Goal: Information Seeking & Learning: Learn about a topic

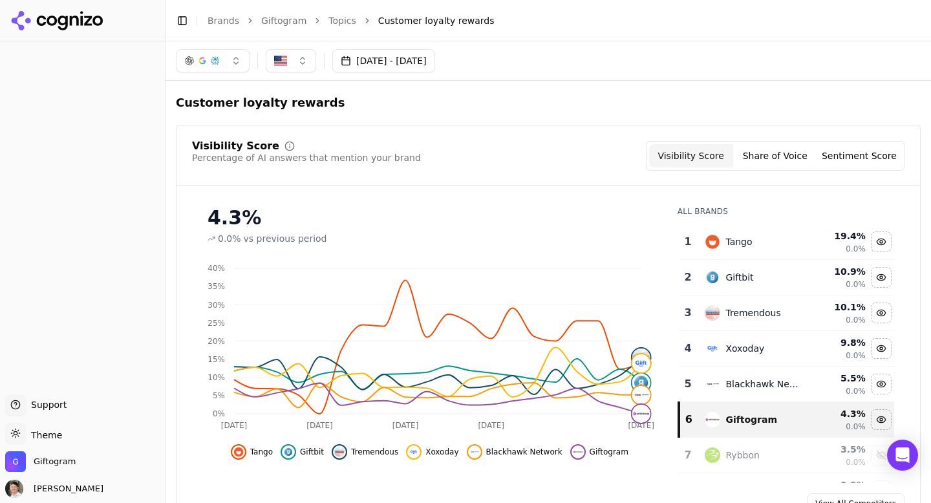
click at [328, 19] on link "Topics" at bounding box center [342, 20] width 28 height 13
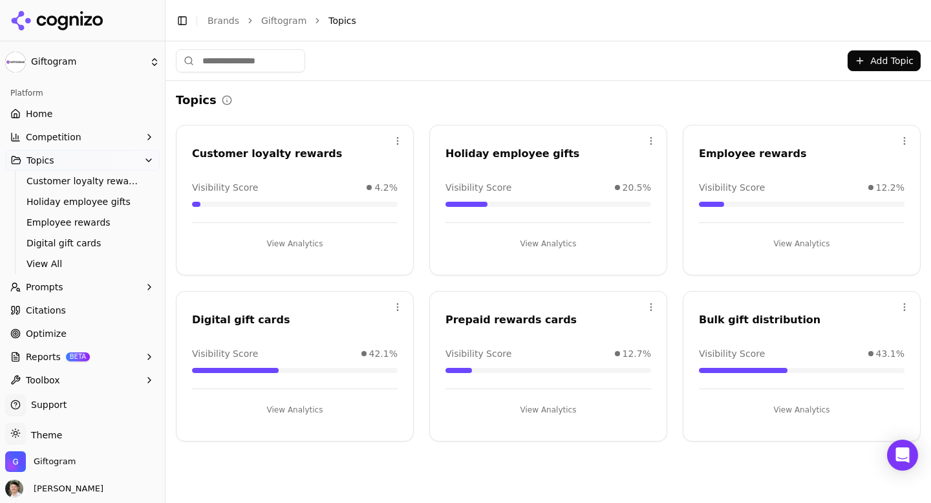
click at [40, 329] on span "Optimize" at bounding box center [46, 333] width 41 height 13
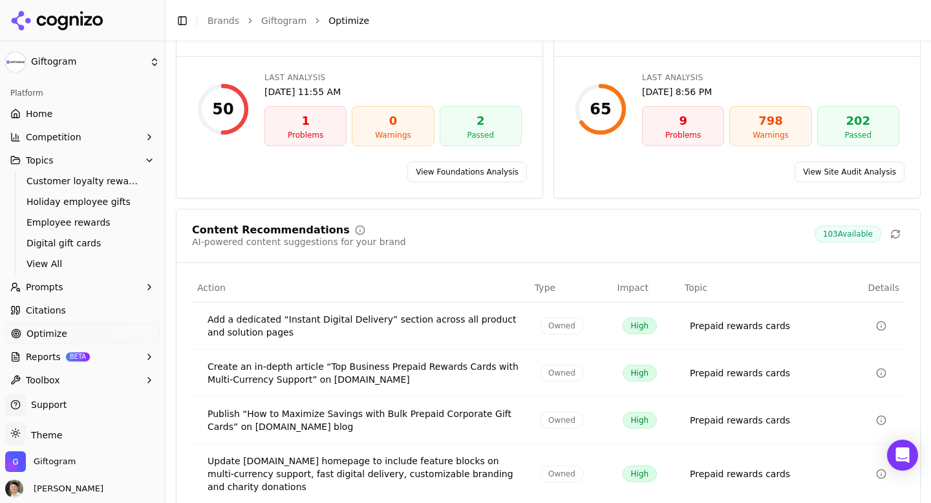
scroll to position [138, 0]
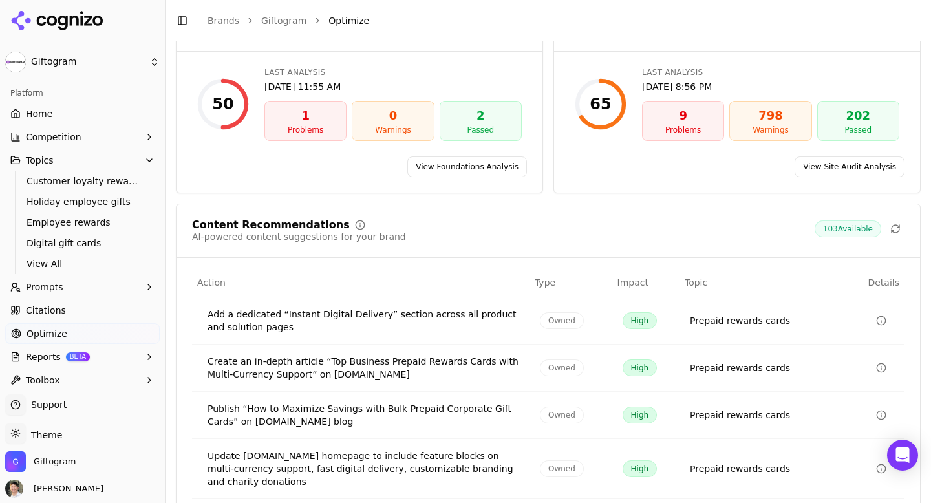
click at [388, 369] on div "Create an in-depth article “Top Business Prepaid Rewards Cards with Multi-Curre…" at bounding box center [363, 368] width 312 height 26
click at [414, 362] on div "Create an in-depth article “Top Business Prepaid Rewards Cards with Multi-Curre…" at bounding box center [363, 368] width 312 height 26
click at [880, 371] on icon "Data table" at bounding box center [881, 368] width 10 height 10
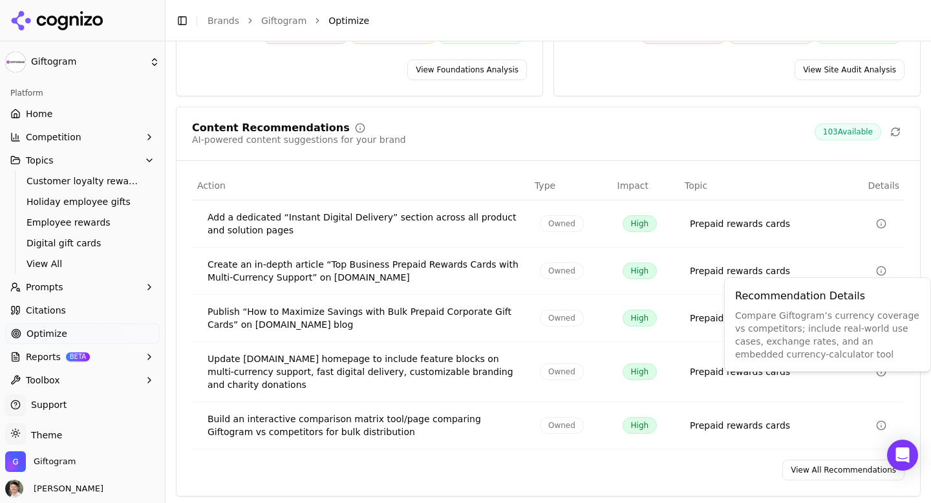
scroll to position [239, 0]
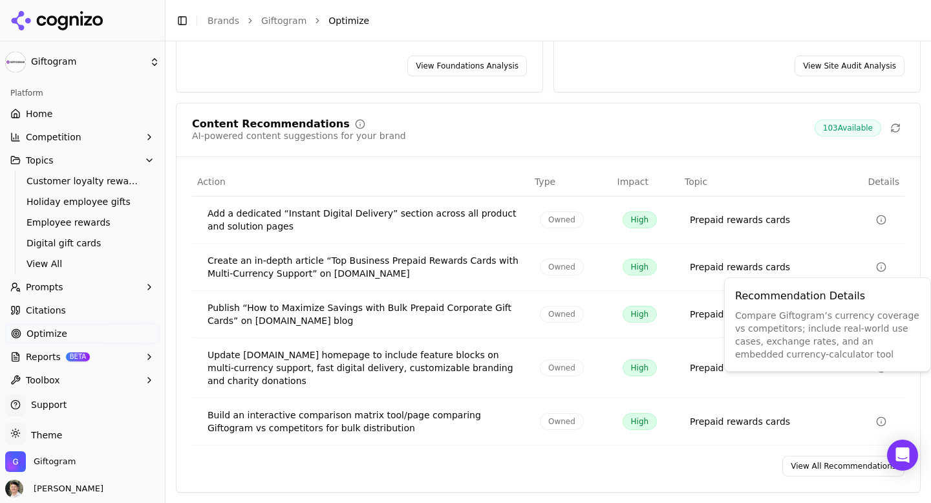
click at [593, 315] on td "Owned" at bounding box center [570, 314] width 83 height 47
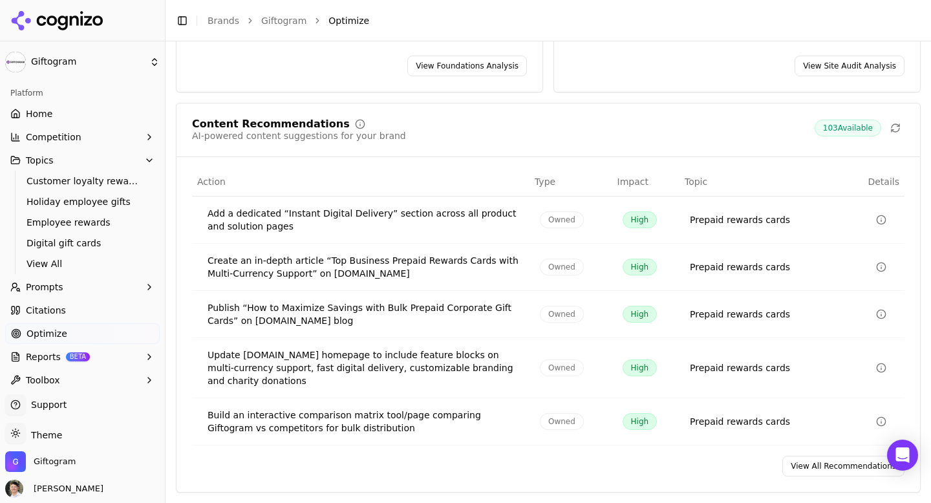
click at [884, 317] on circle "Data table" at bounding box center [880, 314] width 8 height 8
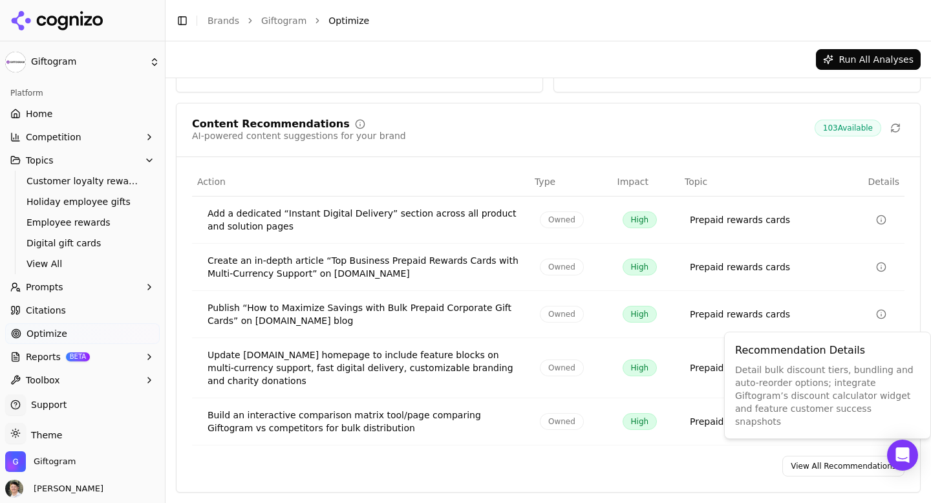
scroll to position [0, 0]
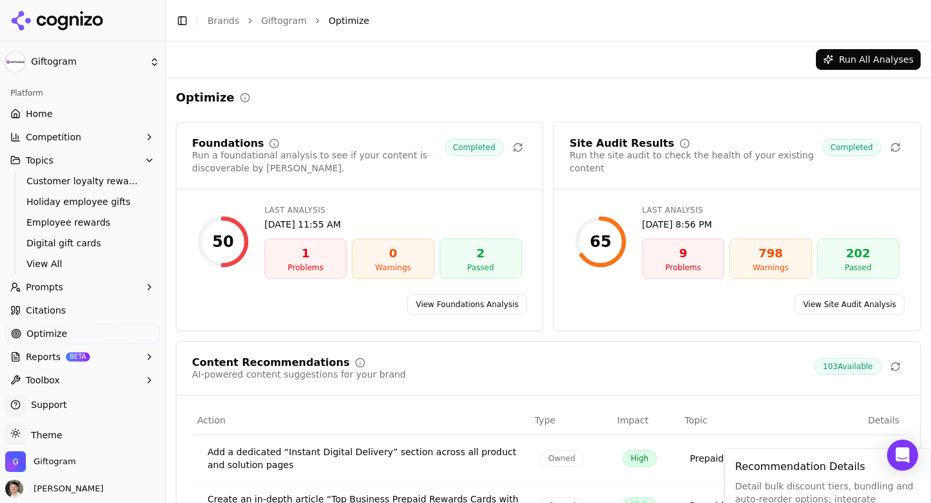
click at [279, 23] on link "Giftogram" at bounding box center [283, 20] width 45 height 13
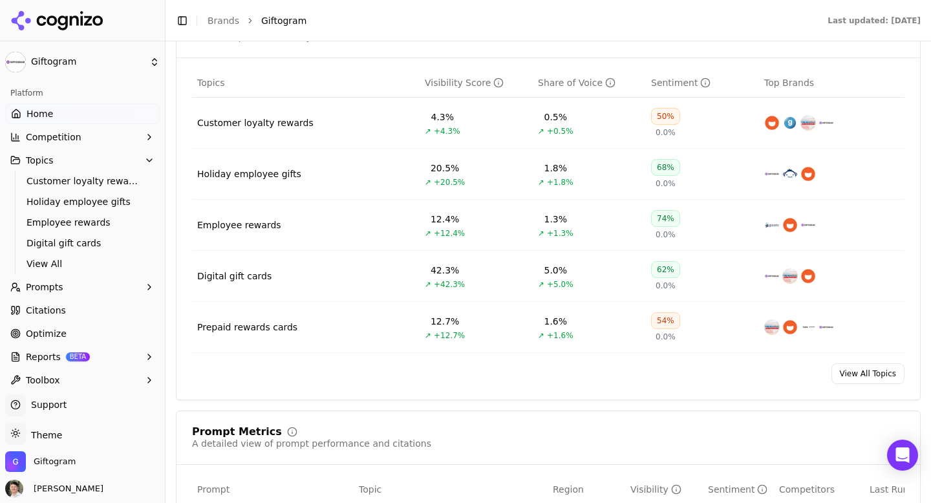
scroll to position [579, 0]
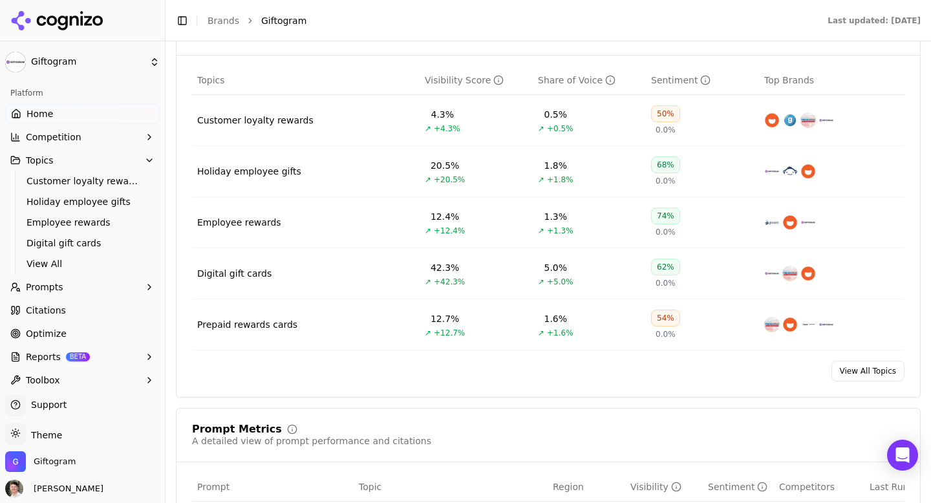
click at [257, 280] on div "Digital gift cards" at bounding box center [234, 273] width 74 height 13
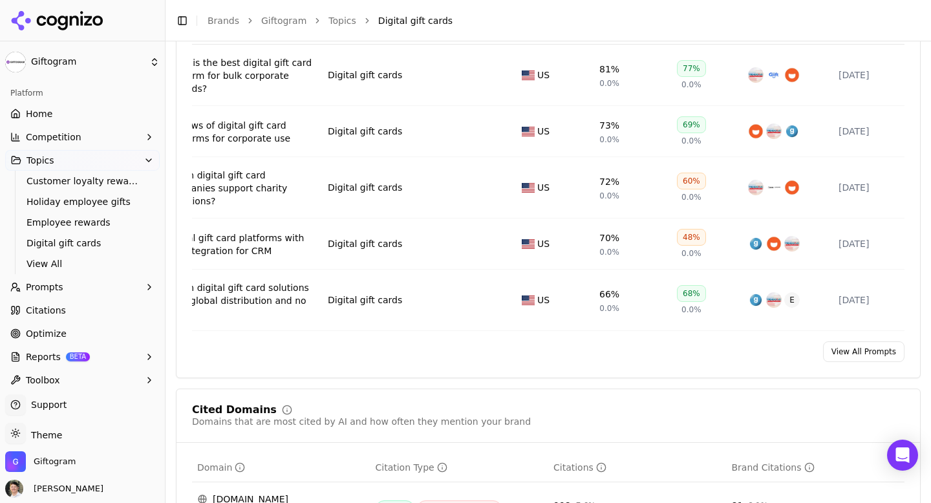
scroll to position [593, 0]
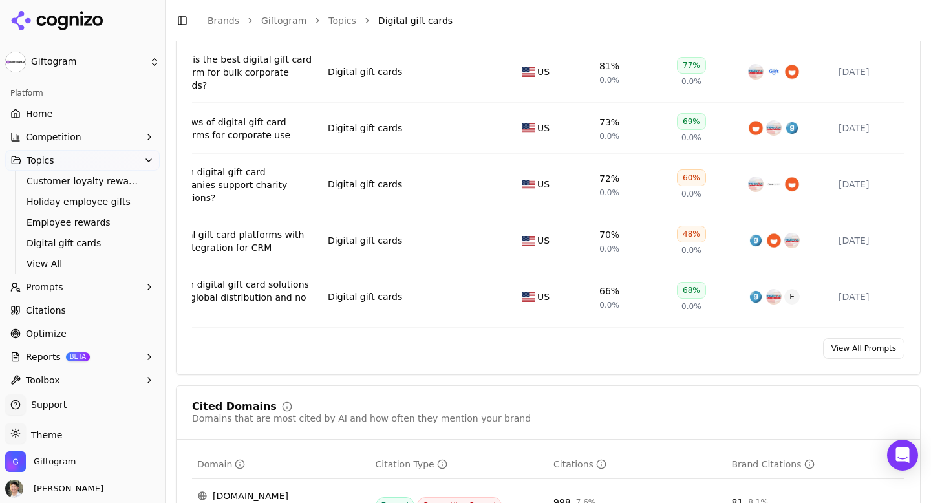
click at [869, 340] on link "View All Prompts" at bounding box center [863, 348] width 81 height 21
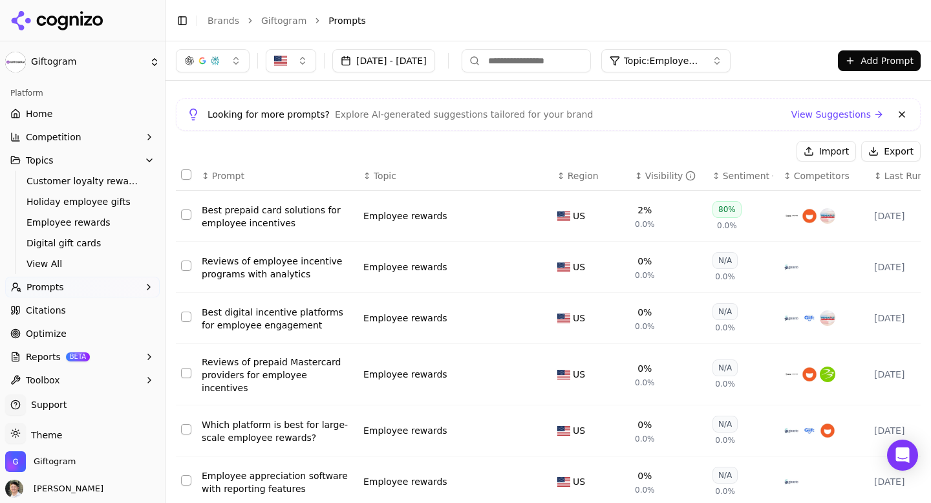
scroll to position [28, 0]
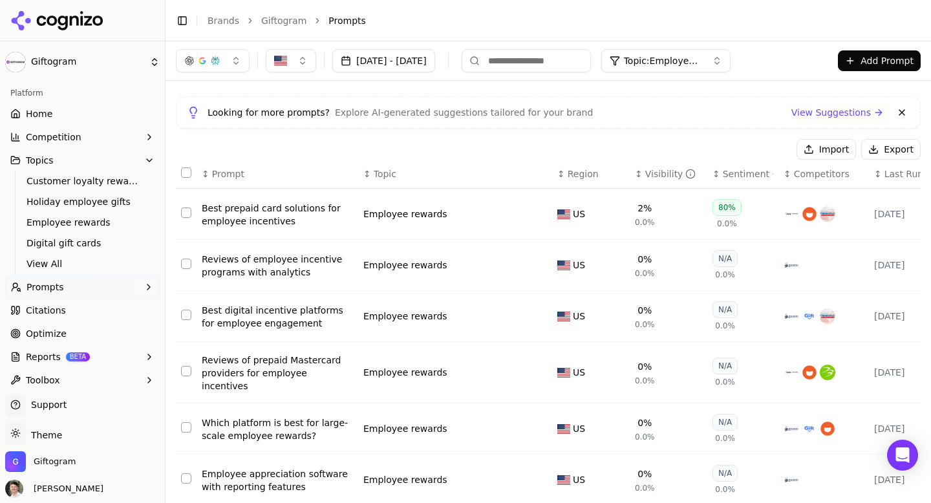
click at [653, 172] on div "Visibility" at bounding box center [670, 173] width 51 height 13
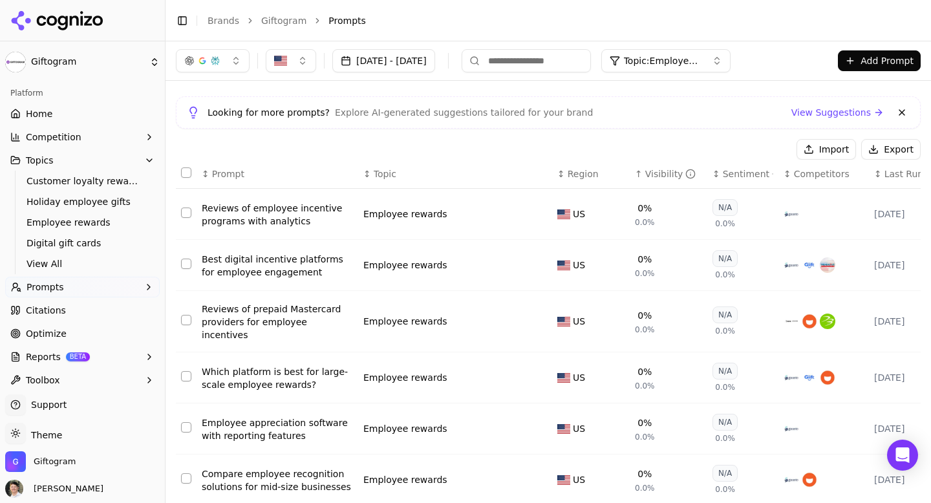
click at [653, 172] on div "Visibility" at bounding box center [670, 173] width 51 height 13
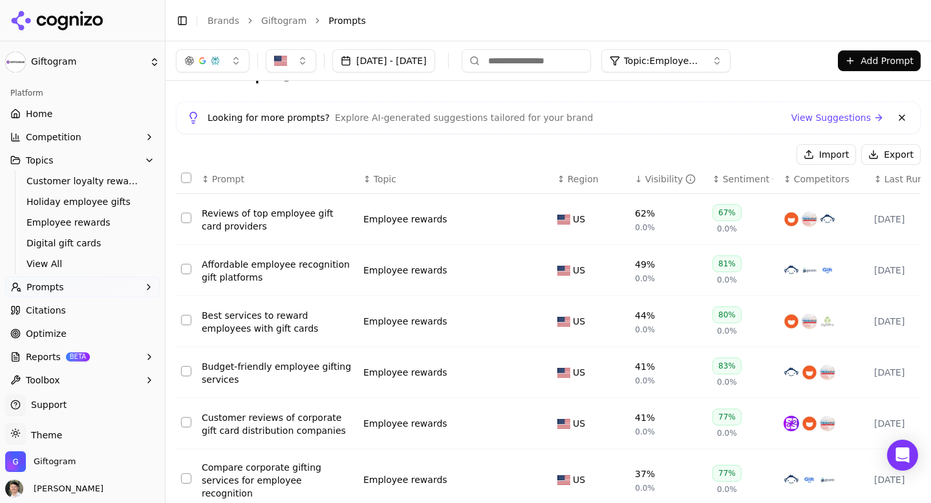
scroll to position [0, 0]
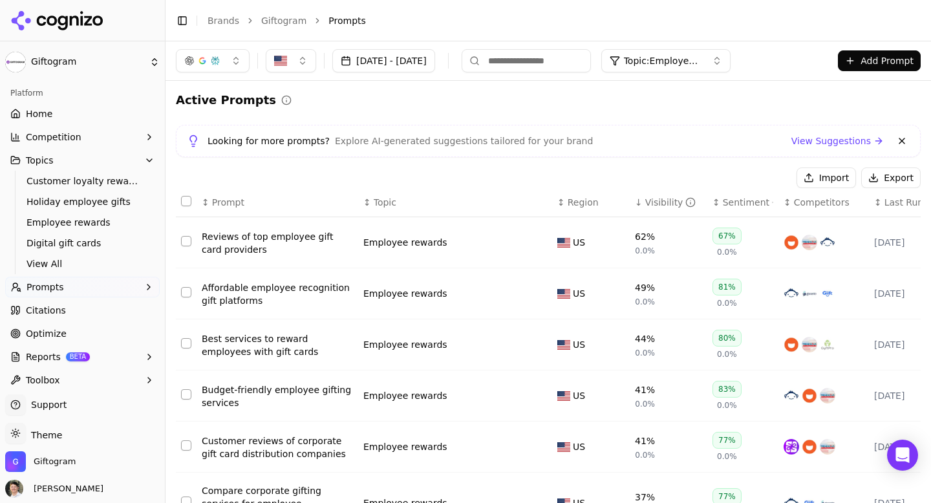
click at [122, 292] on button "Prompts" at bounding box center [82, 287] width 154 height 21
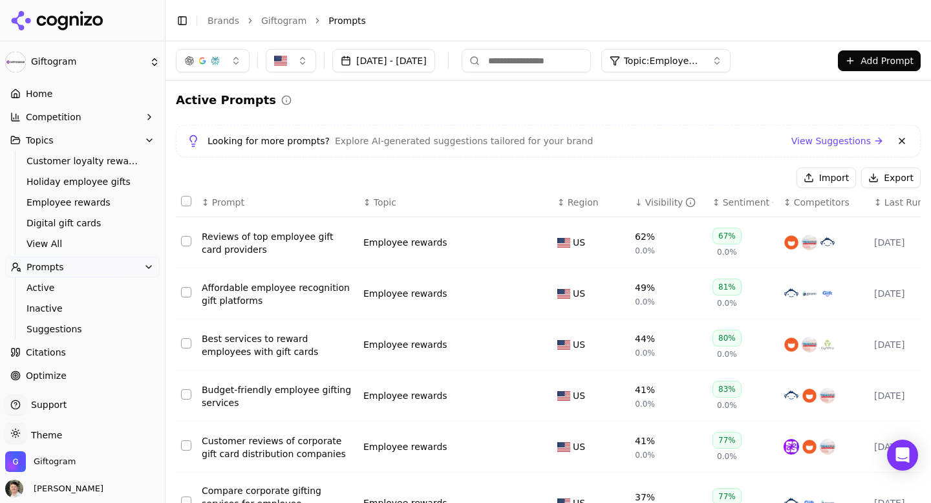
scroll to position [25, 0]
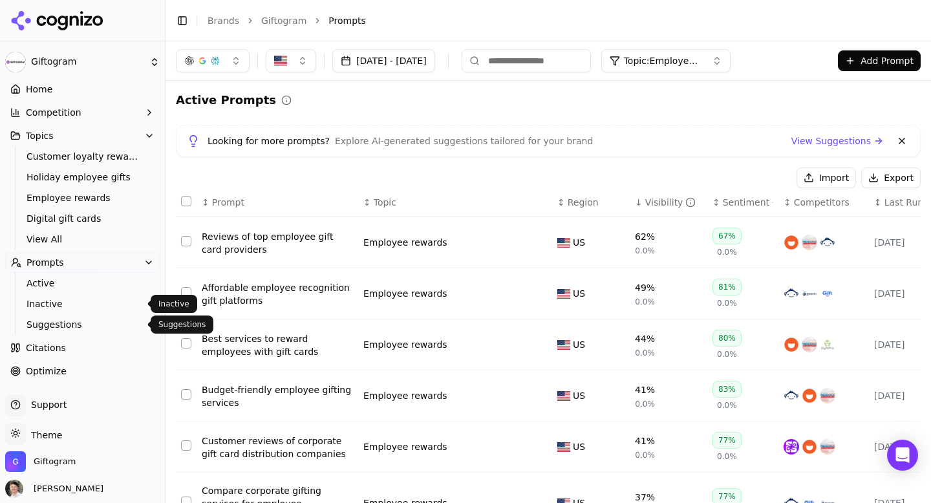
click at [70, 323] on span "Suggestions" at bounding box center [83, 324] width 112 height 13
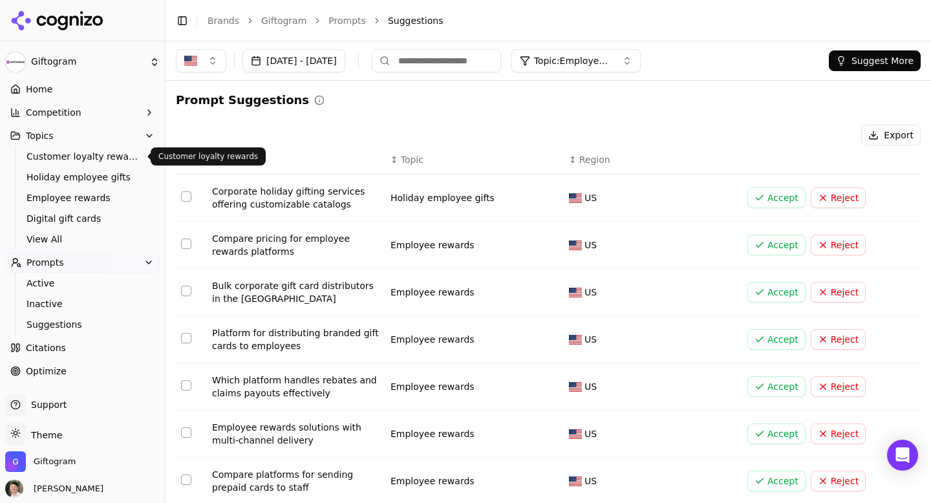
click at [97, 158] on span "Customer loyalty rewards" at bounding box center [83, 156] width 112 height 13
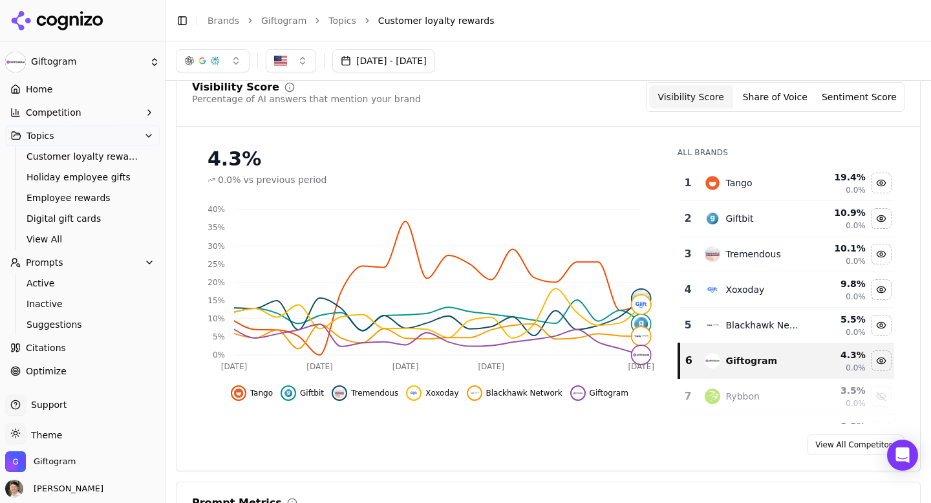
scroll to position [65, 0]
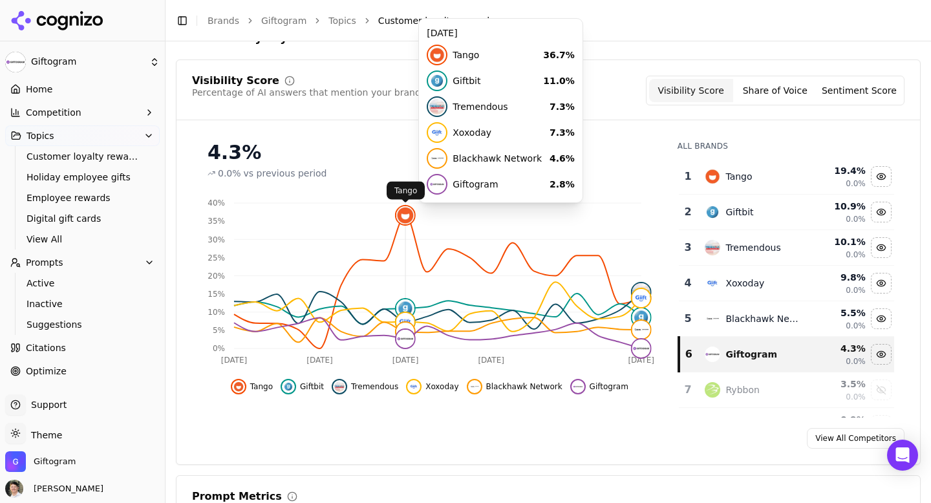
click at [407, 216] on img at bounding box center [405, 215] width 18 height 18
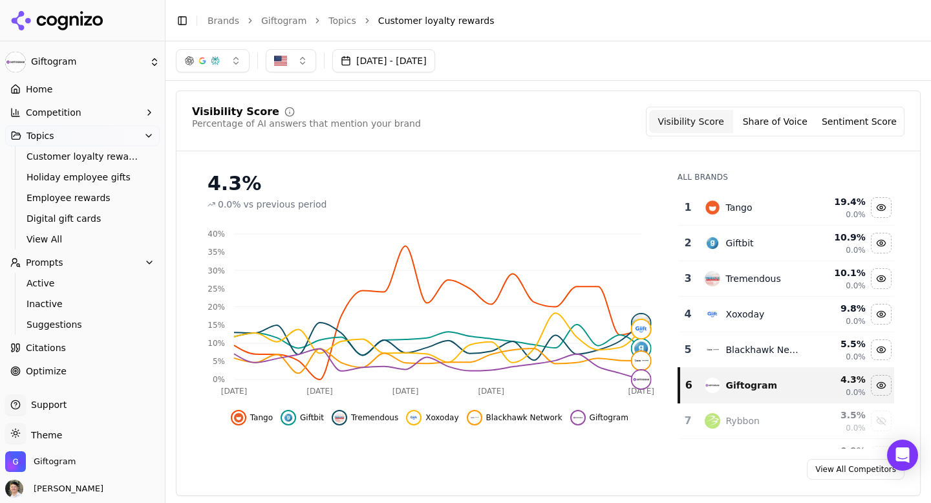
scroll to position [0, 0]
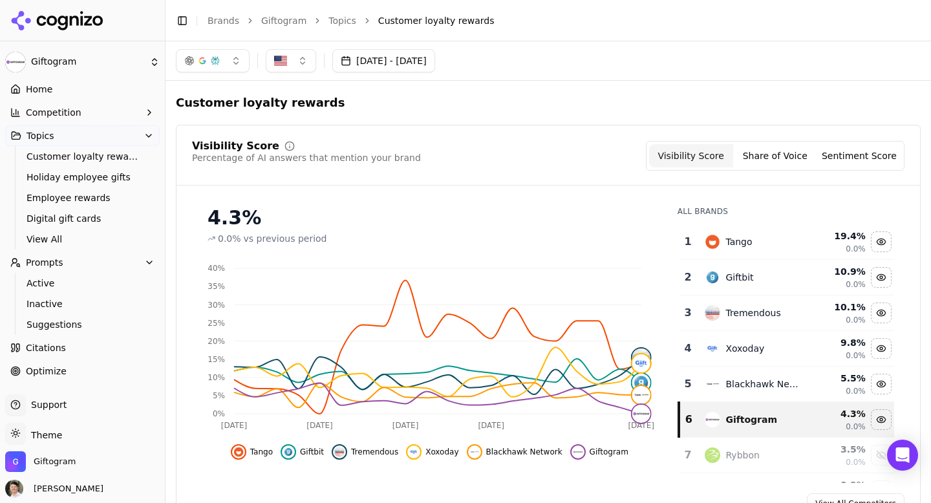
click at [759, 158] on button "Share of Voice" at bounding box center [775, 155] width 84 height 23
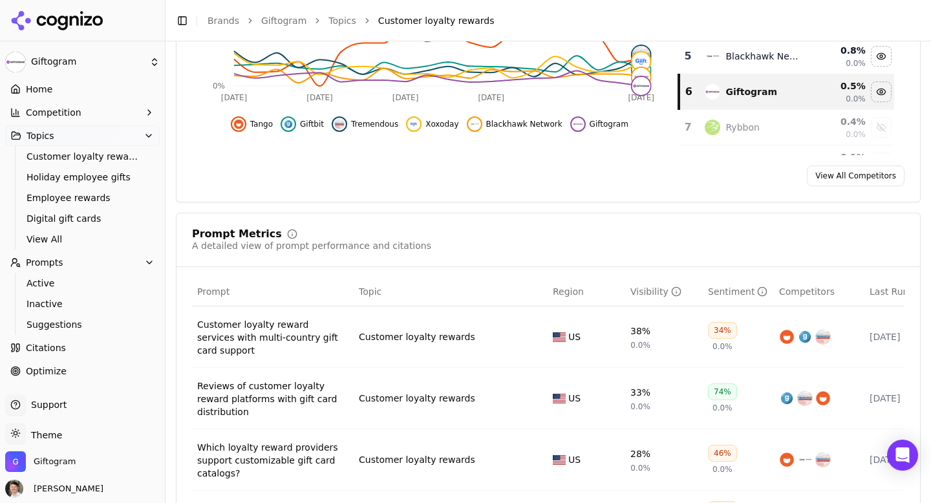
scroll to position [332, 0]
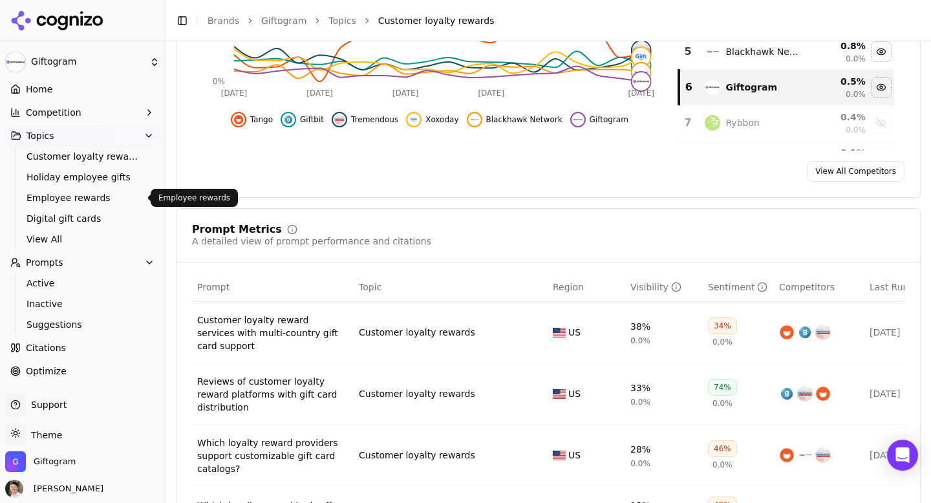
click at [85, 200] on span "Employee rewards" at bounding box center [83, 197] width 112 height 13
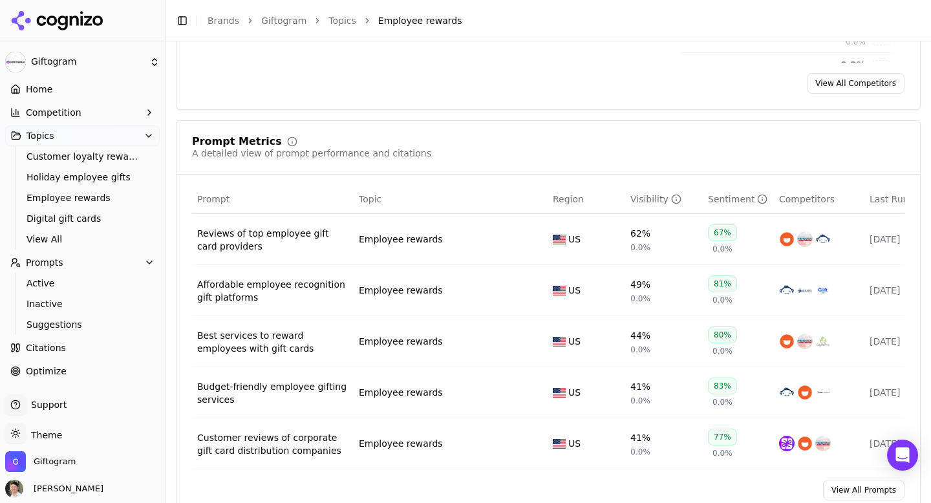
scroll to position [429, 0]
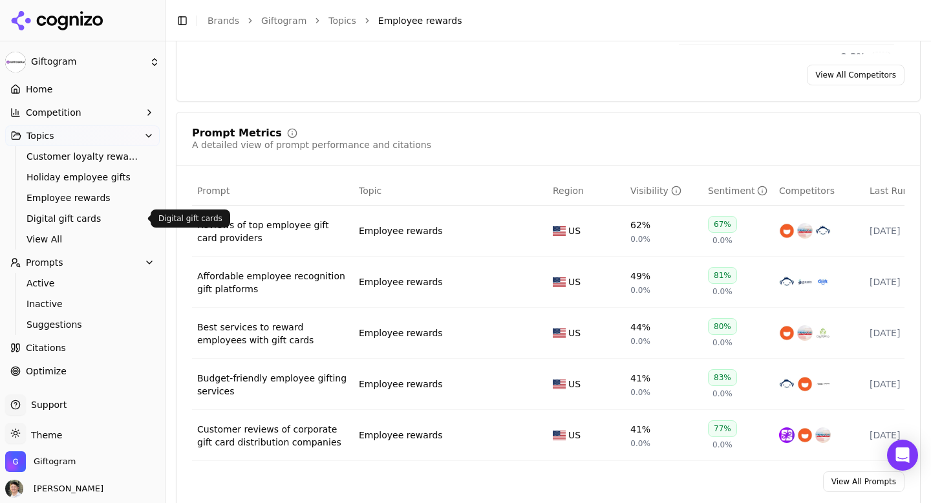
click at [90, 222] on span "Digital gift cards" at bounding box center [83, 218] width 112 height 13
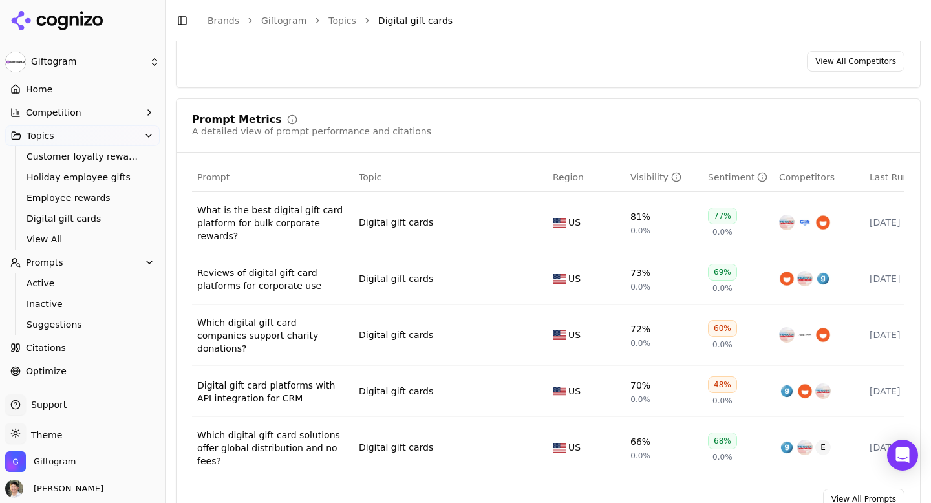
scroll to position [451, 0]
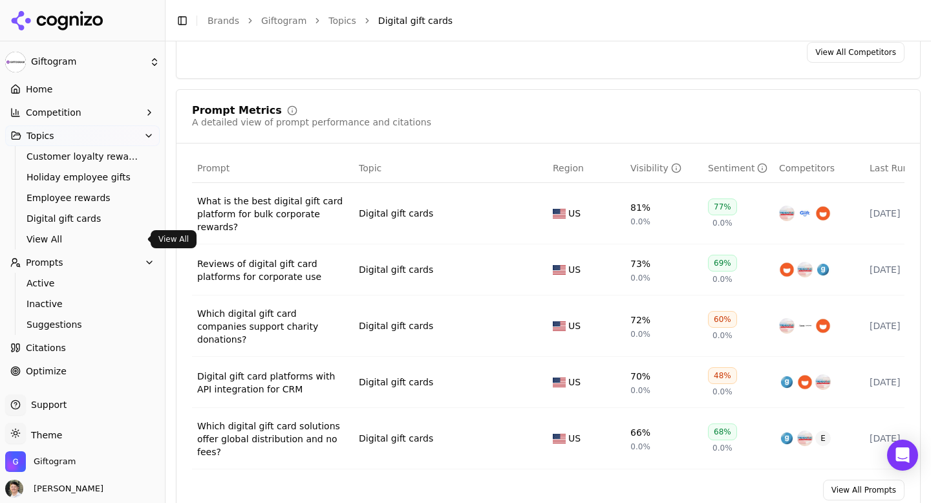
click at [67, 240] on span "View All" at bounding box center [83, 239] width 112 height 13
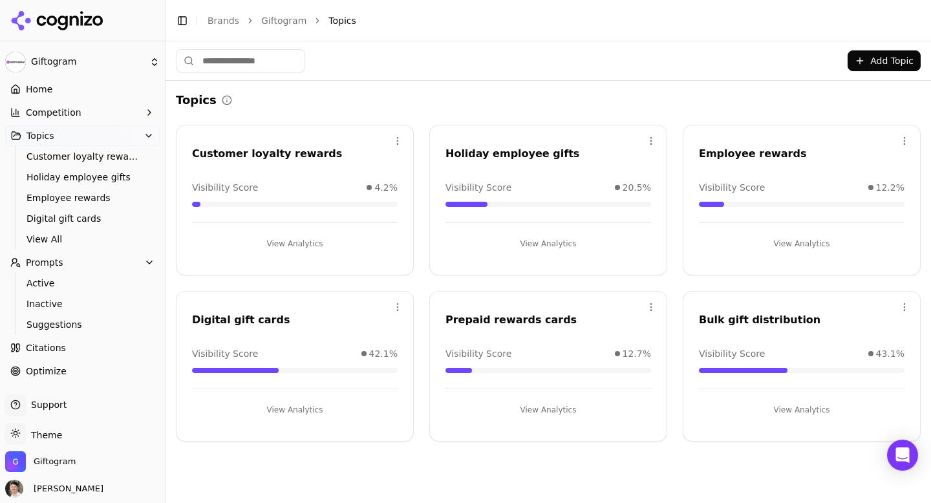
click at [293, 401] on button "View Analytics" at bounding box center [295, 409] width 206 height 21
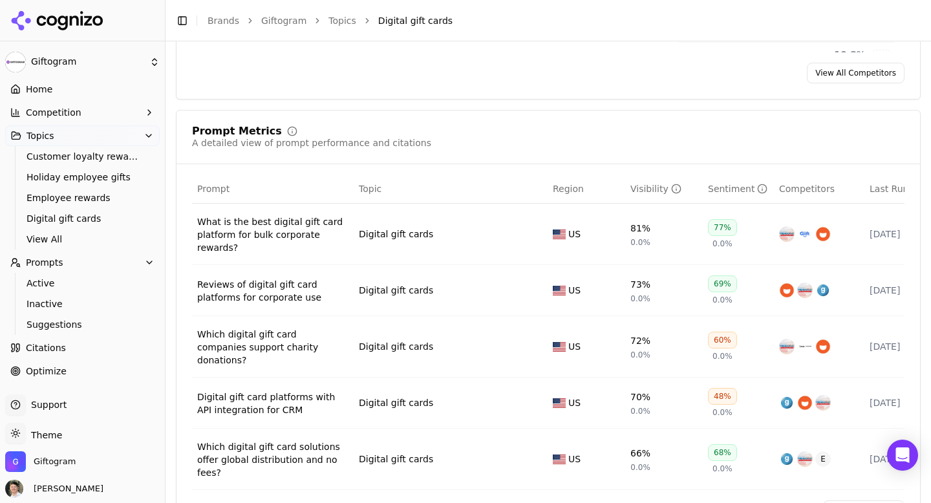
scroll to position [441, 0]
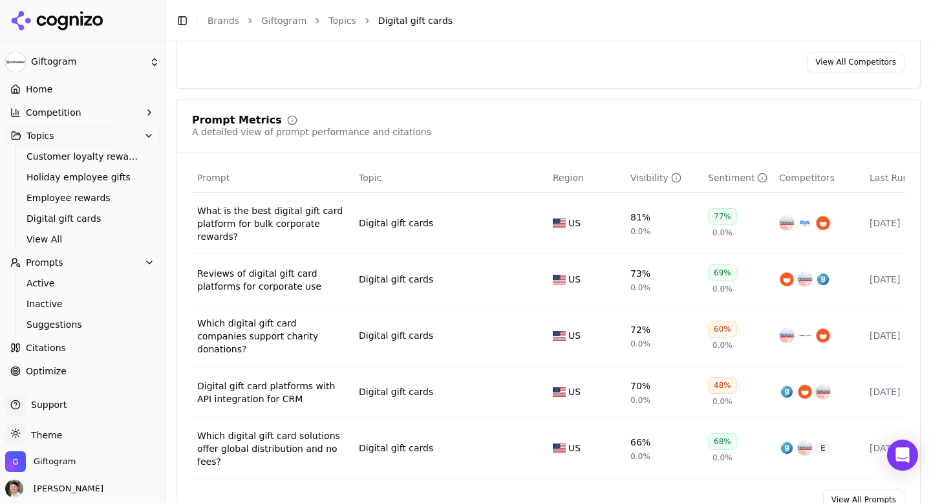
click at [303, 431] on div "Which digital gift card solutions offer global distribution and no fees?" at bounding box center [272, 448] width 151 height 39
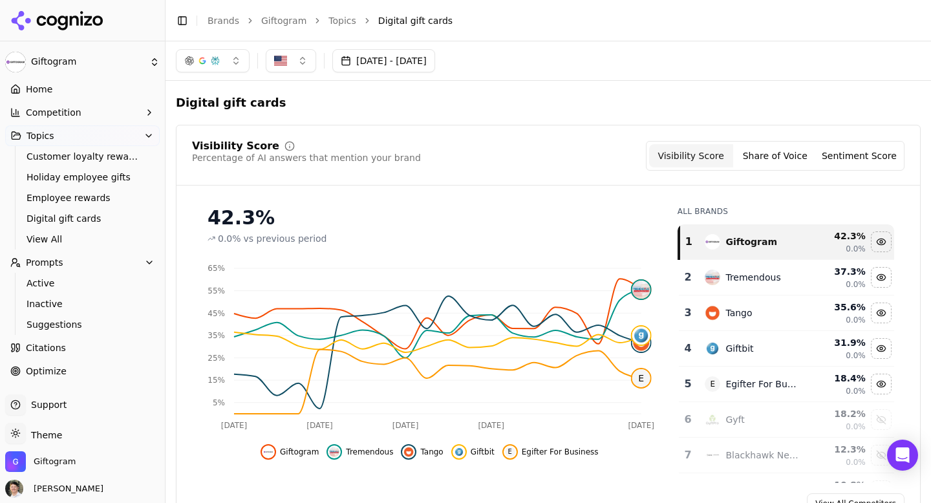
click at [233, 22] on link "Brands" at bounding box center [223, 21] width 32 height 10
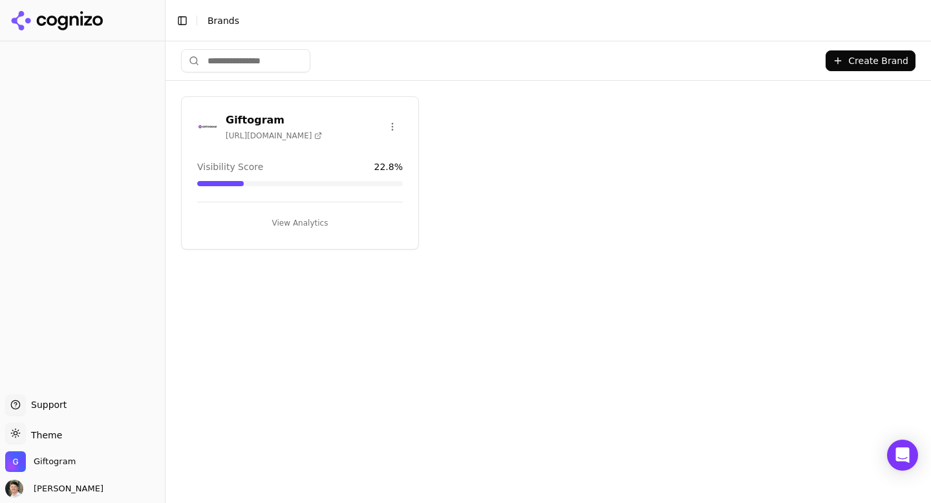
click at [262, 118] on h3 "Giftogram" at bounding box center [274, 120] width 96 height 16
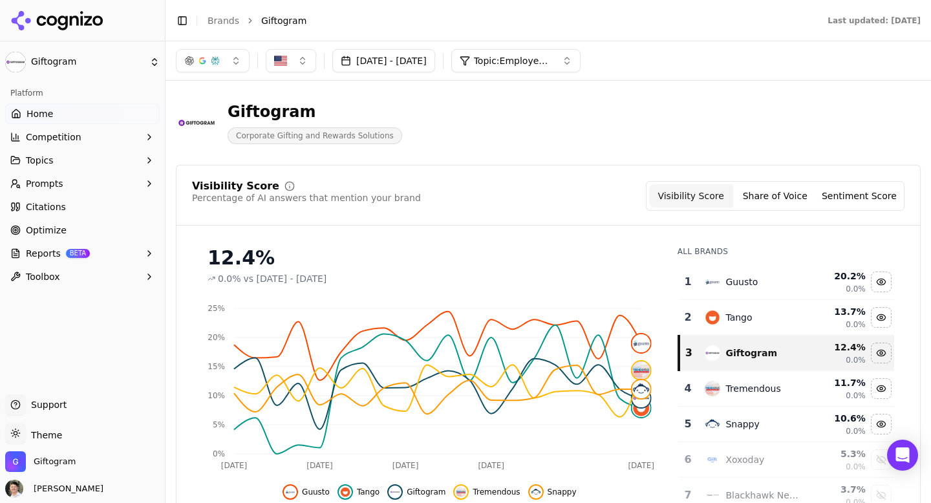
click at [74, 120] on link "Home" at bounding box center [82, 113] width 154 height 21
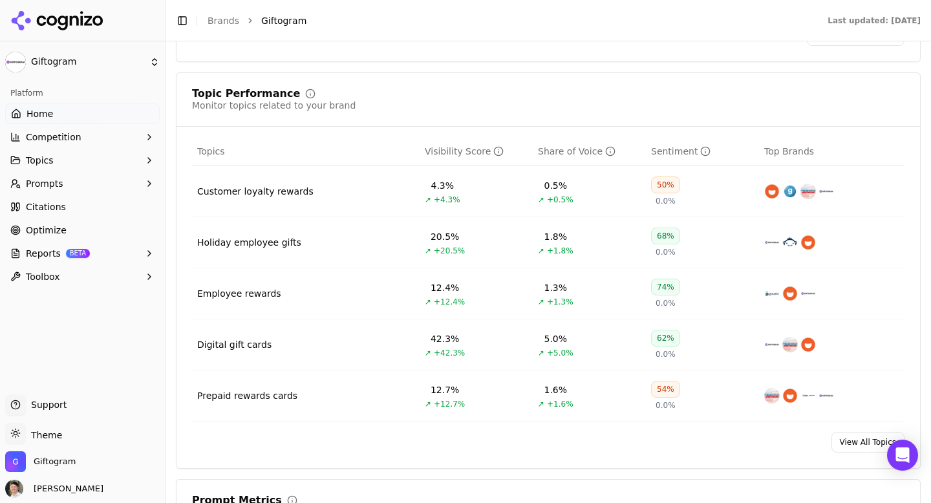
scroll to position [514, 0]
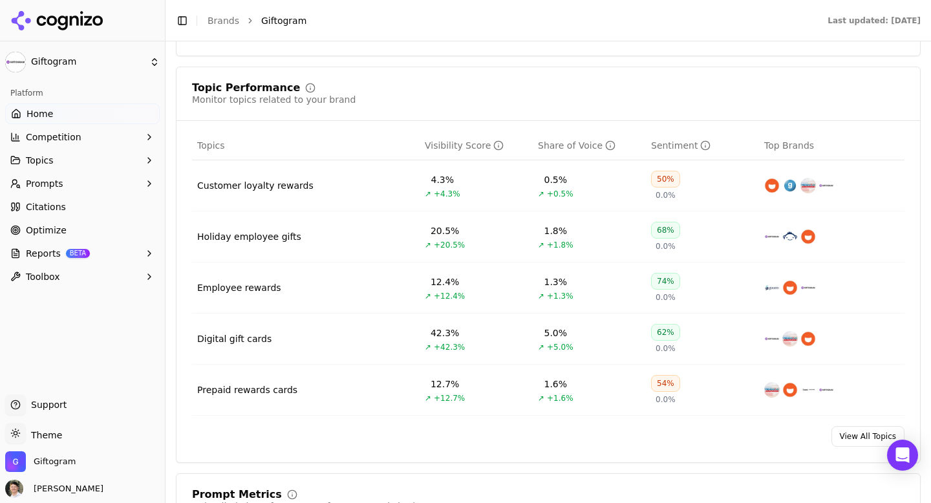
click at [250, 341] on div "Digital gift cards" at bounding box center [234, 338] width 74 height 13
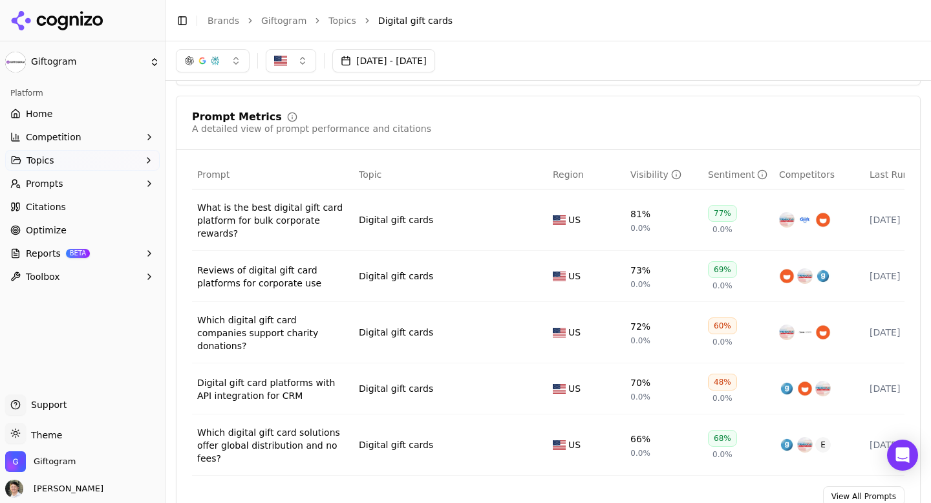
scroll to position [442, 0]
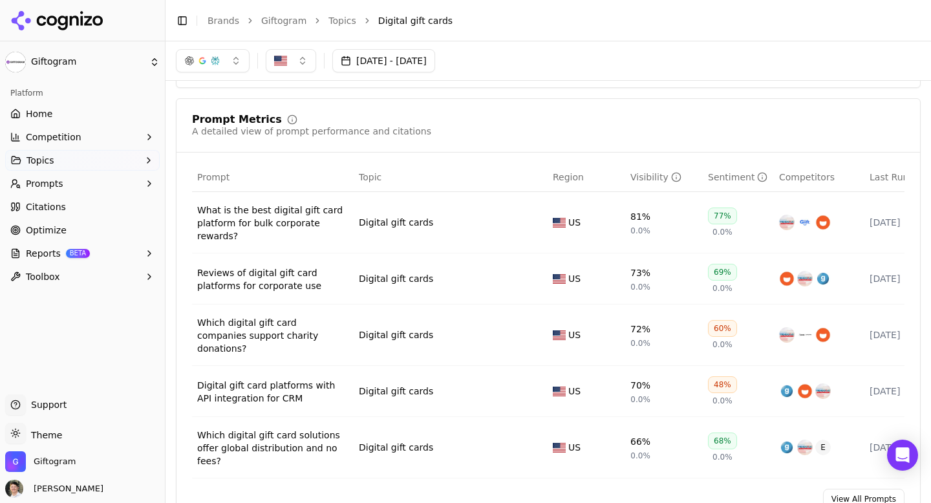
click at [81, 274] on button "Toolbox" at bounding box center [82, 276] width 154 height 21
click at [36, 188] on span "Prompts" at bounding box center [44, 183] width 37 height 13
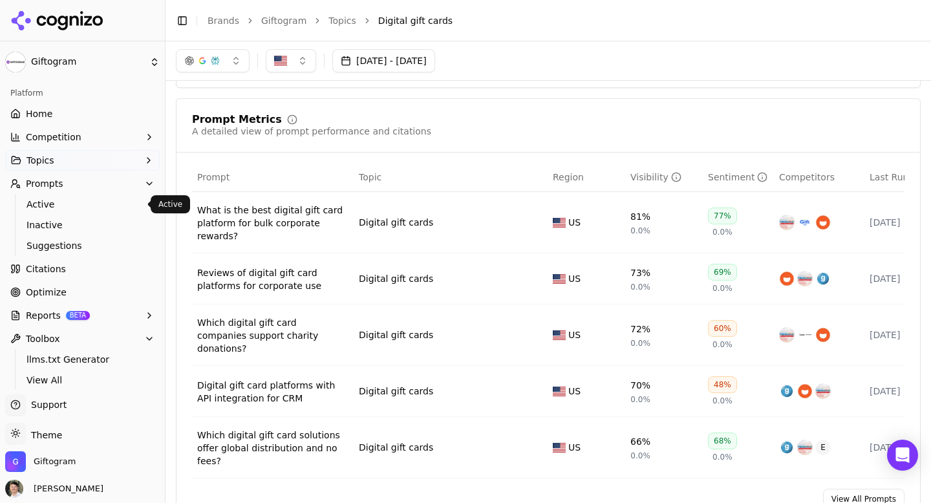
click at [41, 202] on span "Active" at bounding box center [83, 204] width 112 height 13
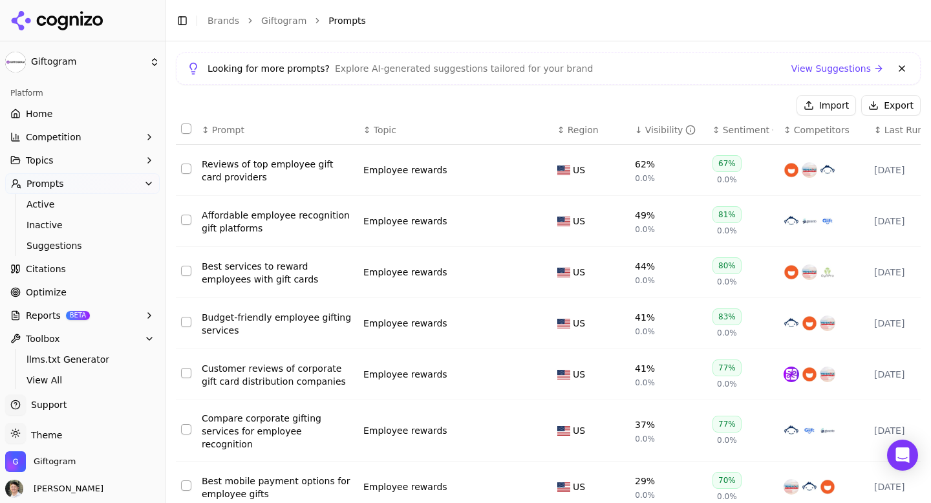
scroll to position [74, 0]
click at [799, 126] on span "Competitors" at bounding box center [822, 128] width 56 height 13
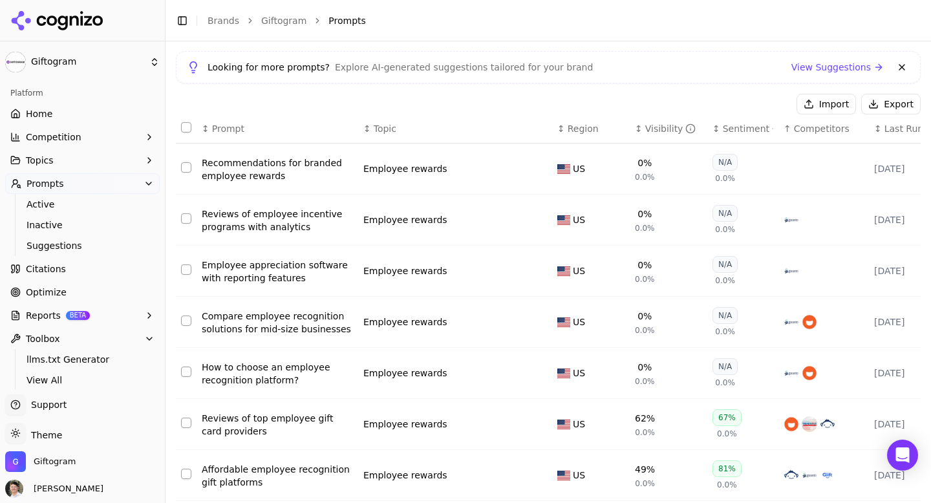
click at [799, 126] on span "Competitors" at bounding box center [822, 128] width 56 height 13
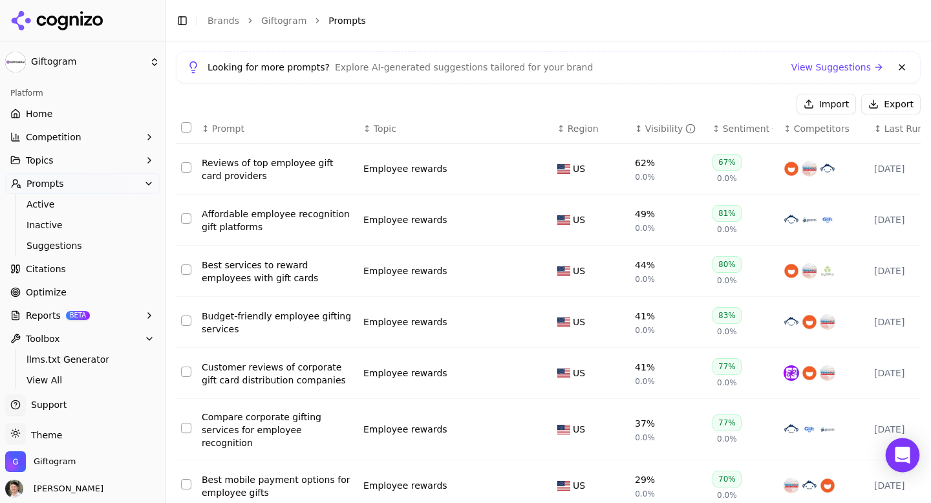
click at [900, 451] on icon "Open Intercom Messenger" at bounding box center [902, 455] width 15 height 17
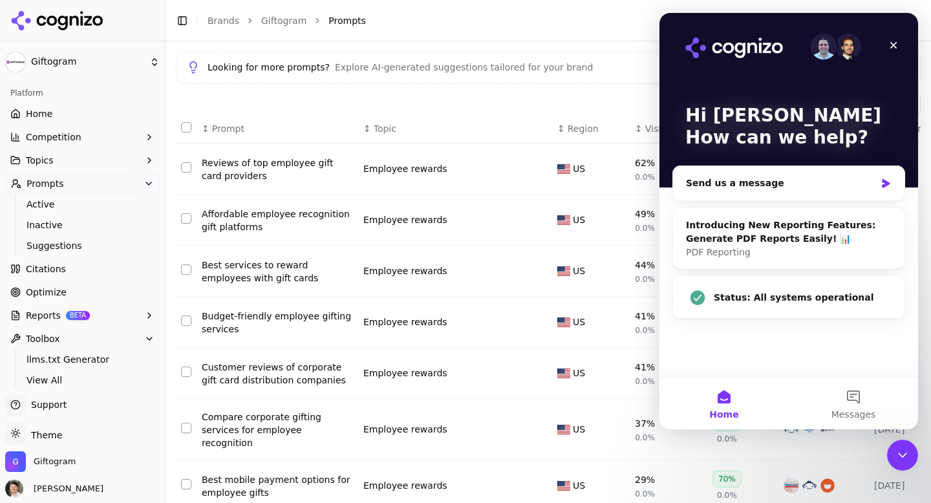
scroll to position [0, 0]
click at [849, 399] on button "Messages" at bounding box center [853, 403] width 129 height 52
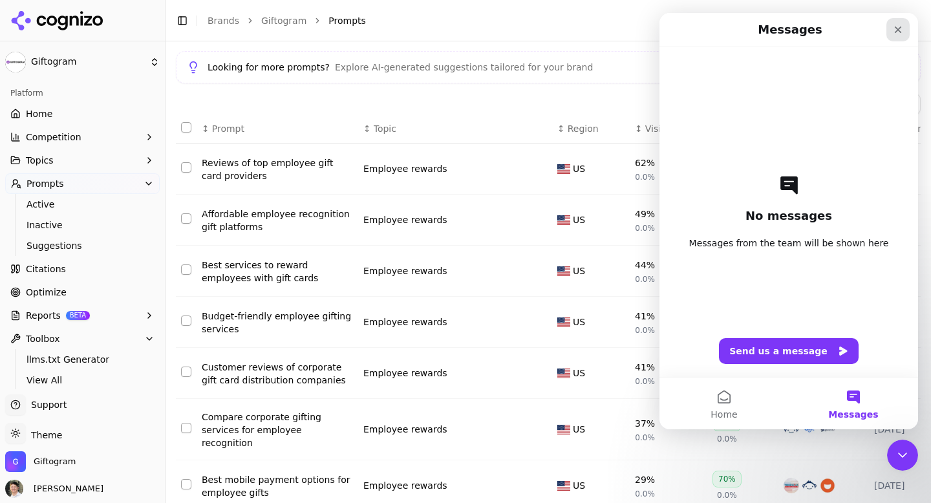
click at [897, 20] on div "Close" at bounding box center [897, 29] width 23 height 23
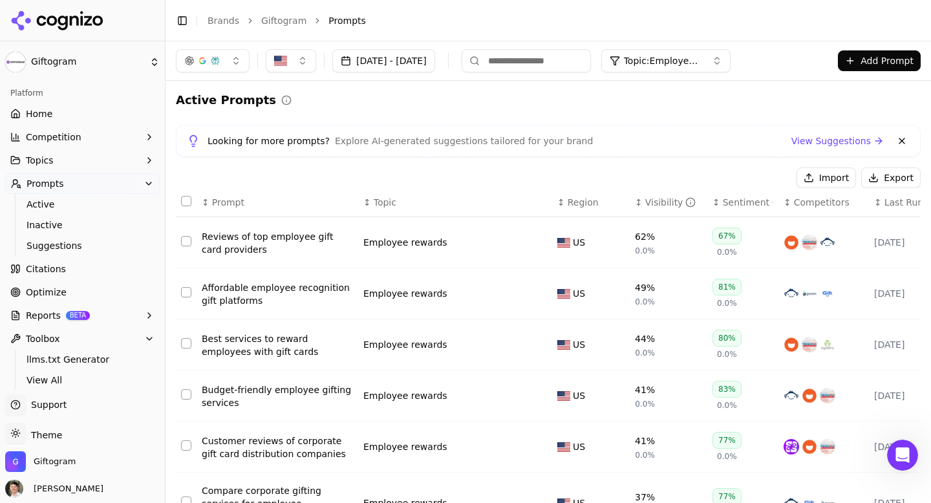
click at [568, 60] on input at bounding box center [526, 60] width 129 height 23
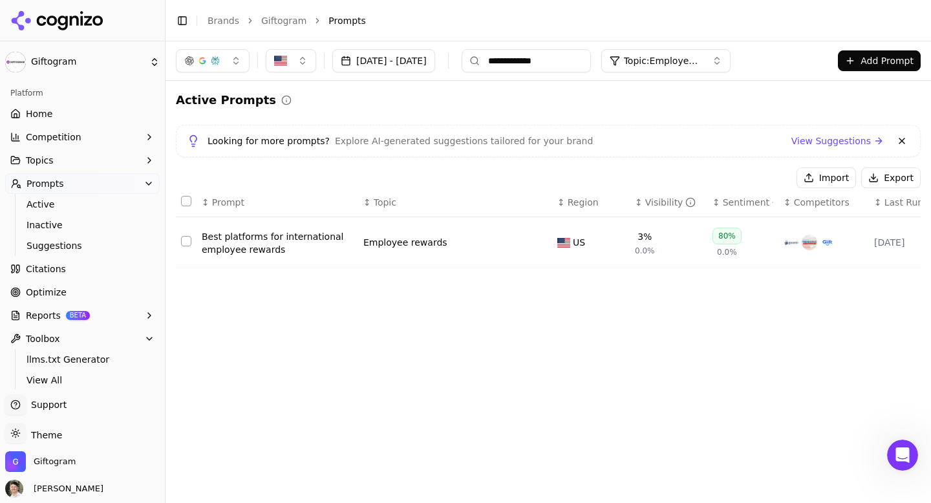
type input "**********"
click at [263, 244] on div "Best platforms for international employee rewards" at bounding box center [277, 243] width 151 height 26
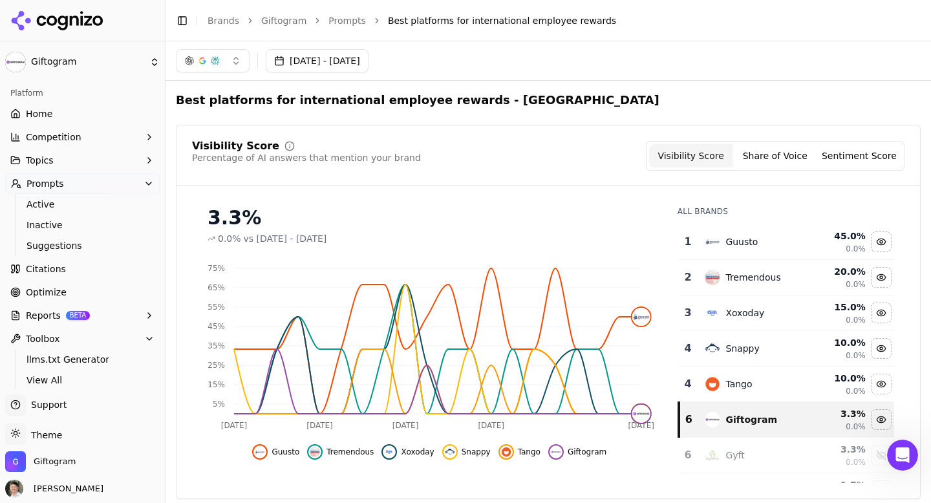
click at [241, 62] on button "button" at bounding box center [213, 60] width 74 height 23
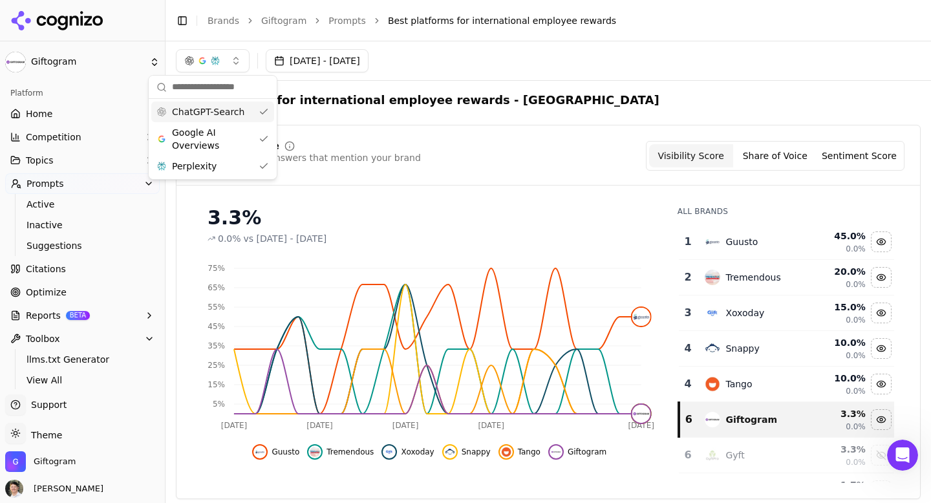
click at [554, 74] on div "[DATE] - [DATE]" at bounding box center [547, 60] width 765 height 39
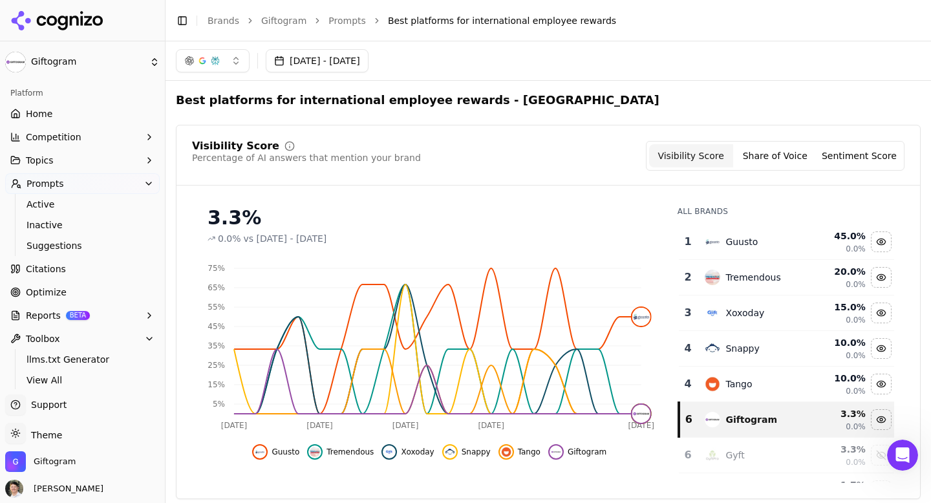
click at [352, 24] on link "Prompts" at bounding box center [346, 20] width 37 height 13
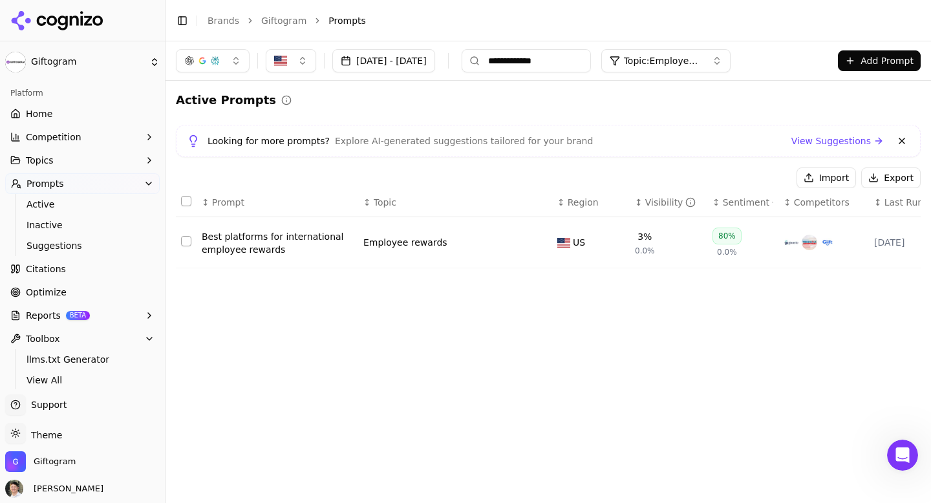
click at [543, 60] on input "**********" at bounding box center [526, 60] width 129 height 23
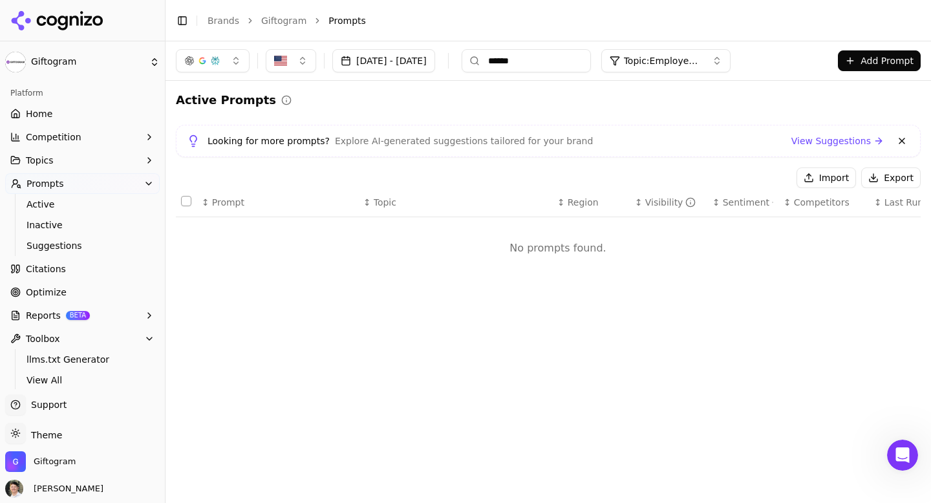
click at [701, 54] on span "Topic: Employee rewards" at bounding box center [663, 60] width 78 height 13
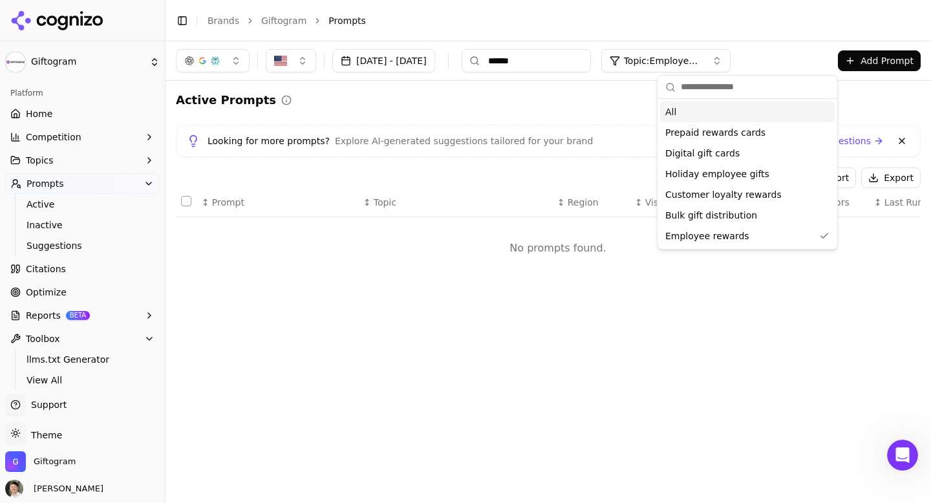
click at [679, 112] on div "All" at bounding box center [747, 111] width 175 height 21
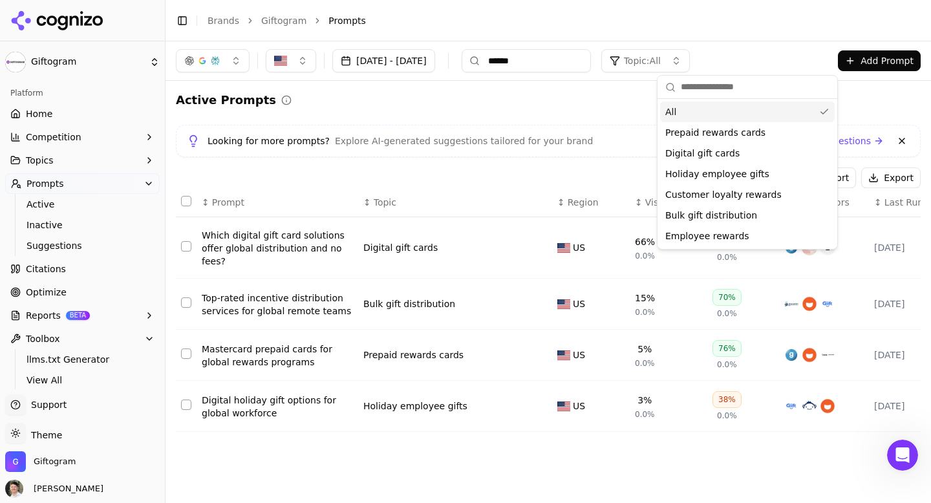
click at [446, 111] on div "Active Prompts Looking for more prompts? Explore AI-generated suggestions tailo…" at bounding box center [548, 266] width 745 height 351
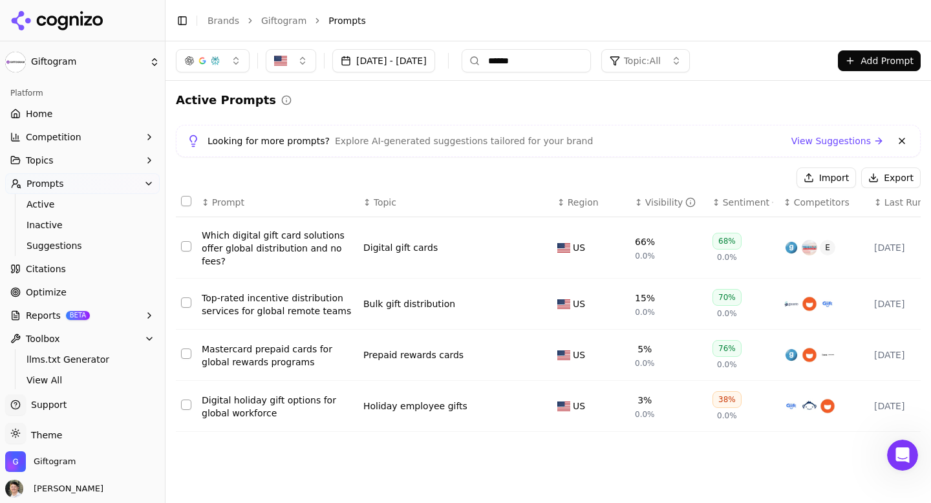
click at [547, 63] on input "******" at bounding box center [526, 60] width 129 height 23
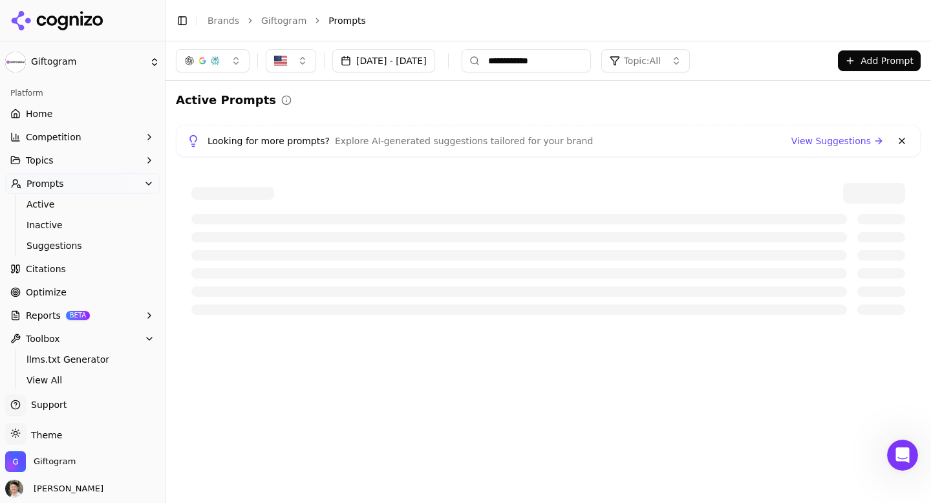
type input "**********"
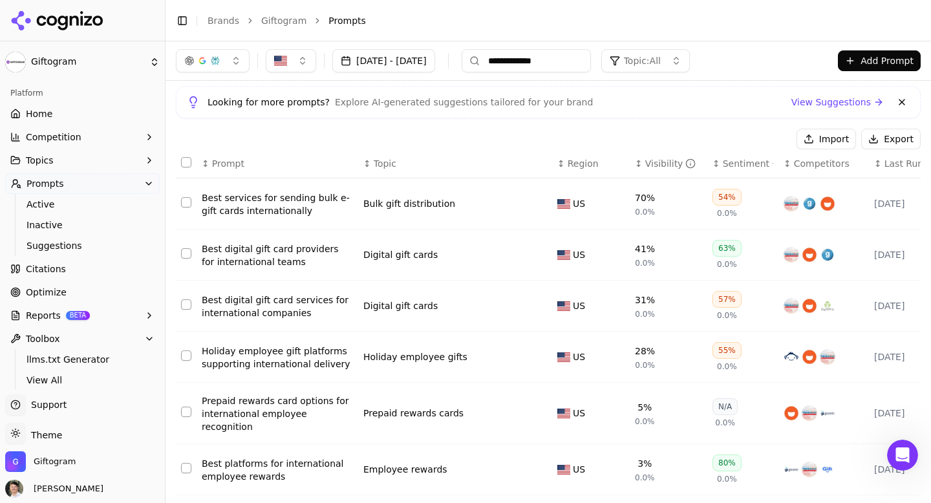
scroll to position [43, 0]
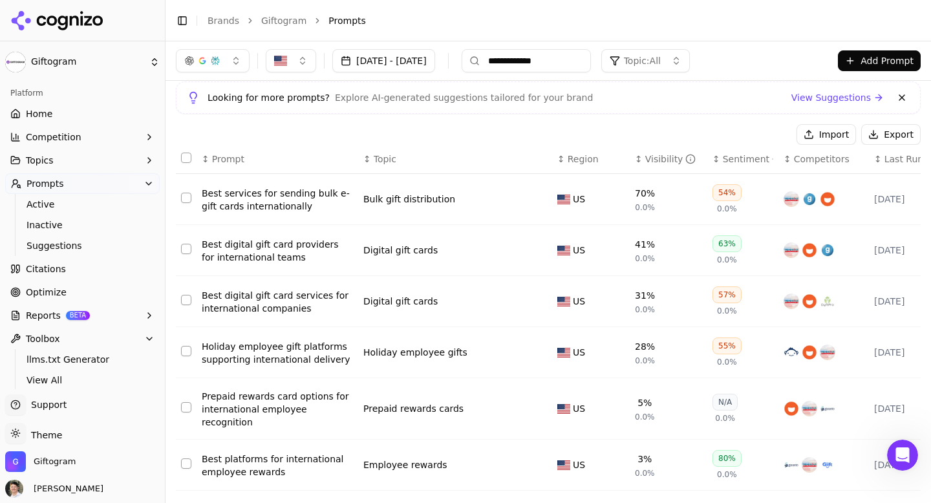
click at [549, 65] on input "**********" at bounding box center [526, 60] width 129 height 23
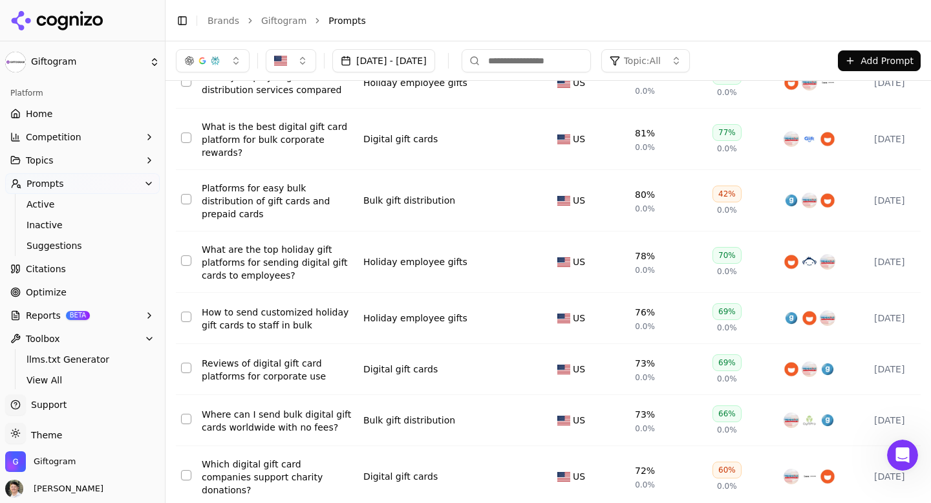
scroll to position [0, 0]
